Goal: Information Seeking & Learning: Learn about a topic

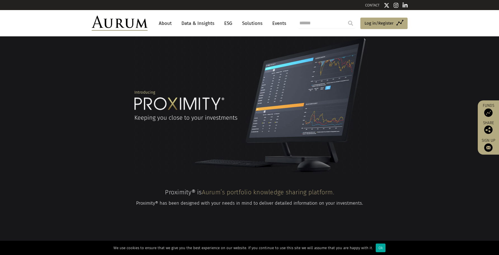
click at [163, 23] on link "About" at bounding box center [165, 23] width 18 height 10
click at [378, 246] on div "Ok" at bounding box center [380, 247] width 10 height 9
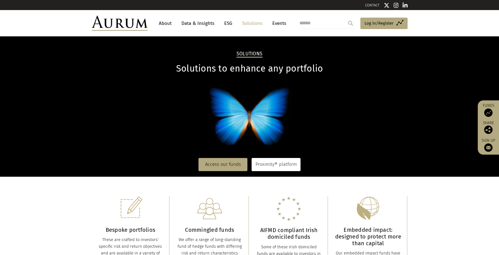
click at [264, 165] on link "Proximity® platform" at bounding box center [275, 164] width 49 height 13
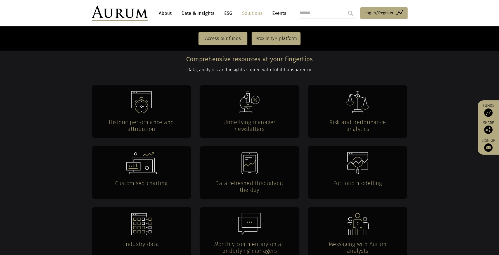
scroll to position [1052, 0]
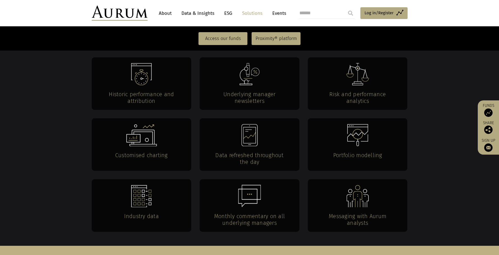
click at [360, 185] on img at bounding box center [357, 196] width 22 height 22
click at [356, 213] on h4 "Messaging with Aurum analysts" at bounding box center [357, 219] width 77 height 13
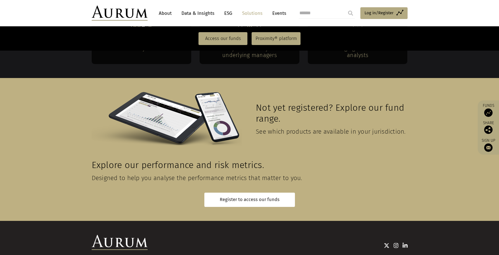
scroll to position [1226, 0]
